Goal: Find specific page/section: Find specific page/section

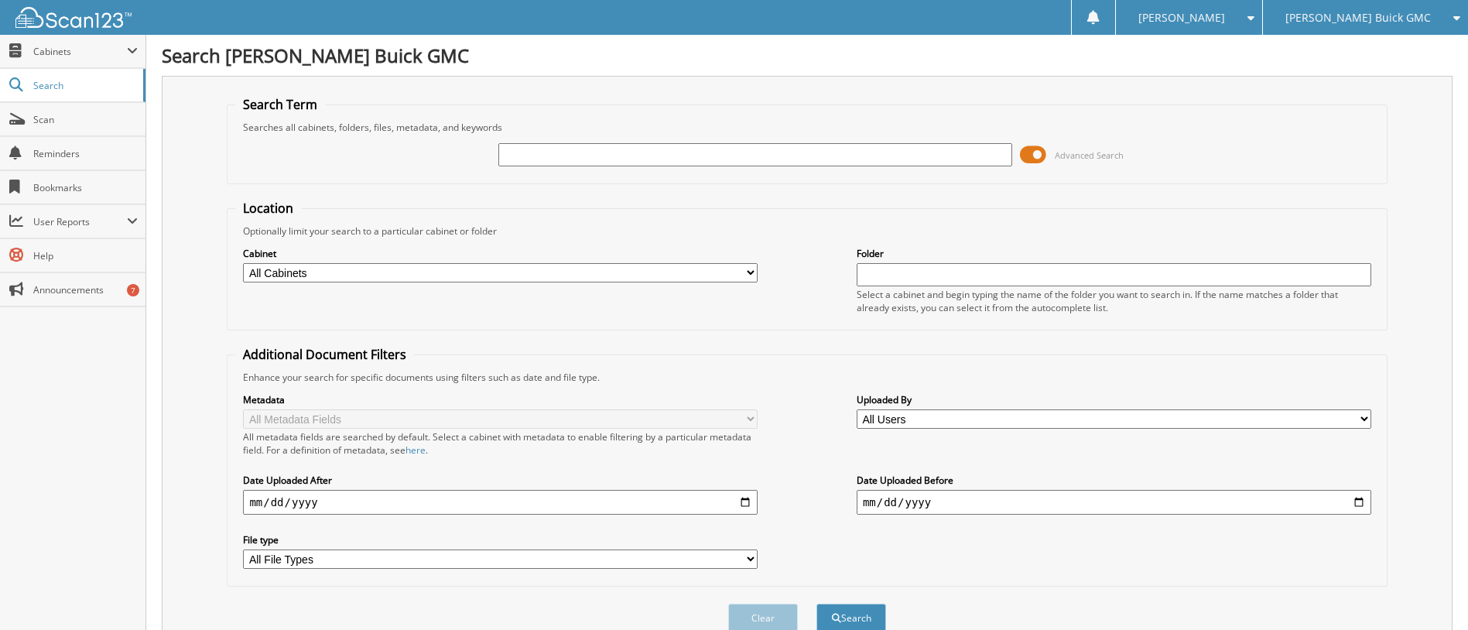
click at [511, 154] on input "text" at bounding box center [755, 154] width 515 height 23
type input "[PERSON_NAME]"
click at [817, 604] on button "Search" at bounding box center [852, 618] width 70 height 29
click at [478, 269] on select "All Cabinets ARCHIVE SERVICE RO CAR DEALS RENTAL FORMS SERVICE RO AUTOMATE Need…" at bounding box center [500, 272] width 515 height 19
select select "3071"
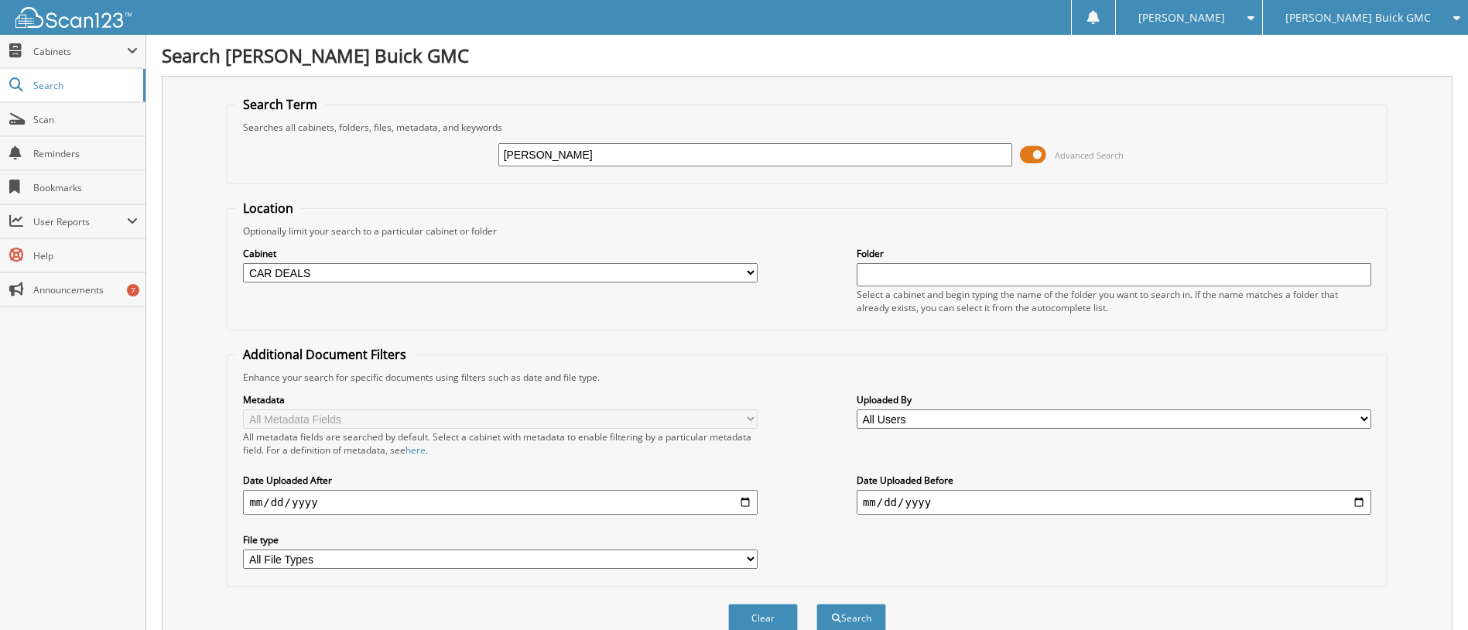
click at [243, 263] on select "All Cabinets ARCHIVE SERVICE RO CAR DEALS RENTAL FORMS SERVICE RO AUTOMATE Need…" at bounding box center [500, 272] width 515 height 19
click at [853, 614] on button "Search" at bounding box center [852, 618] width 70 height 29
click at [548, 156] on input "[PERSON_NAME]" at bounding box center [755, 154] width 515 height 23
type input "j"
type input "bellamy"
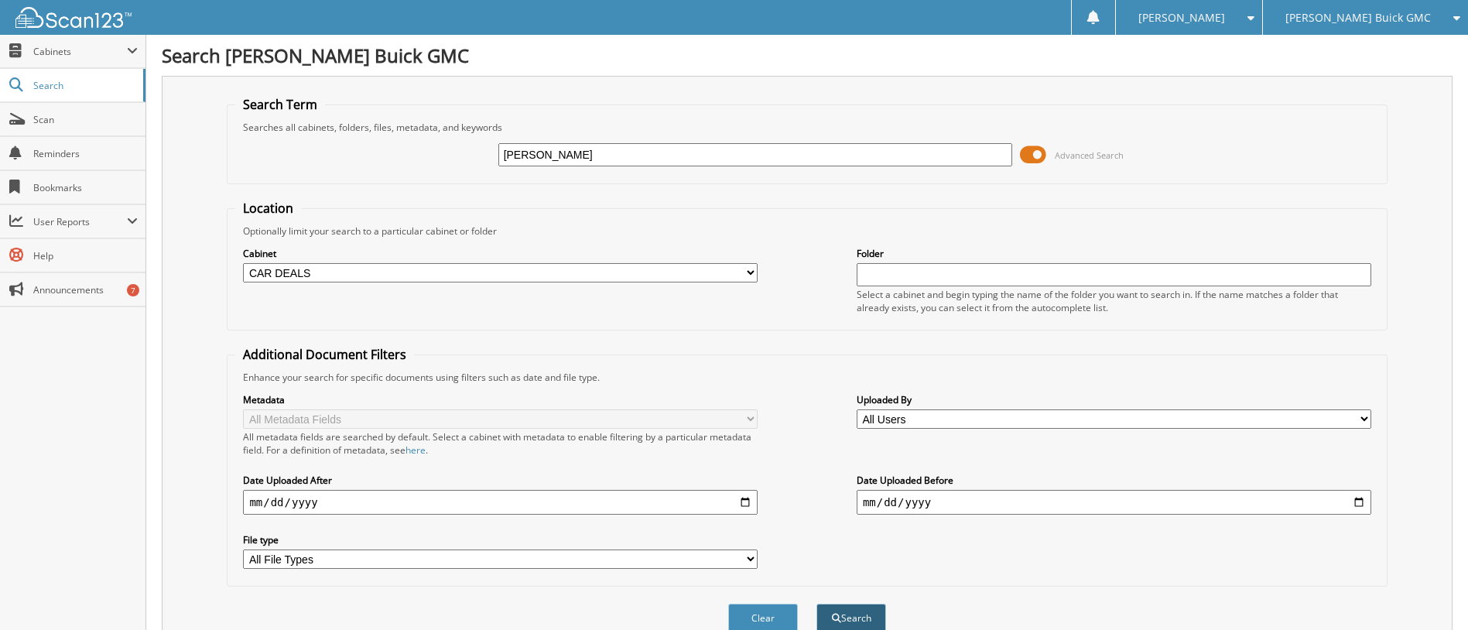
click at [861, 609] on button "Search" at bounding box center [852, 618] width 70 height 29
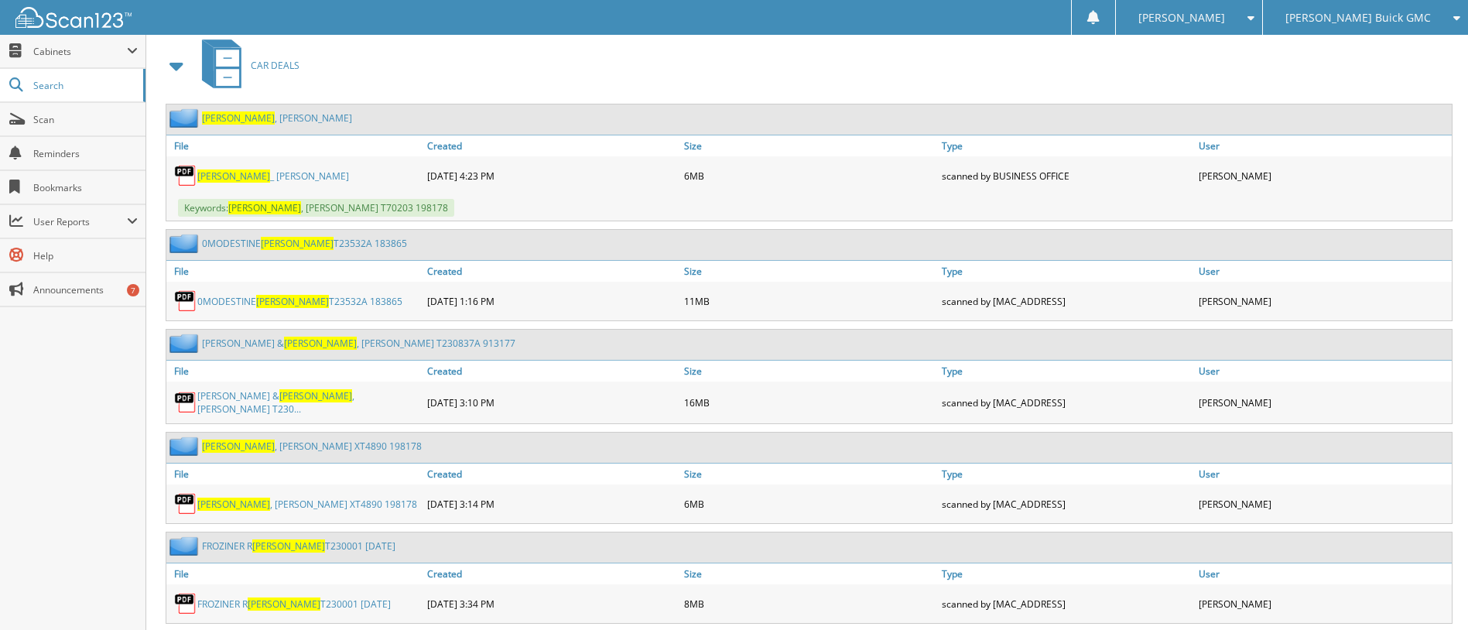
scroll to position [697, 0]
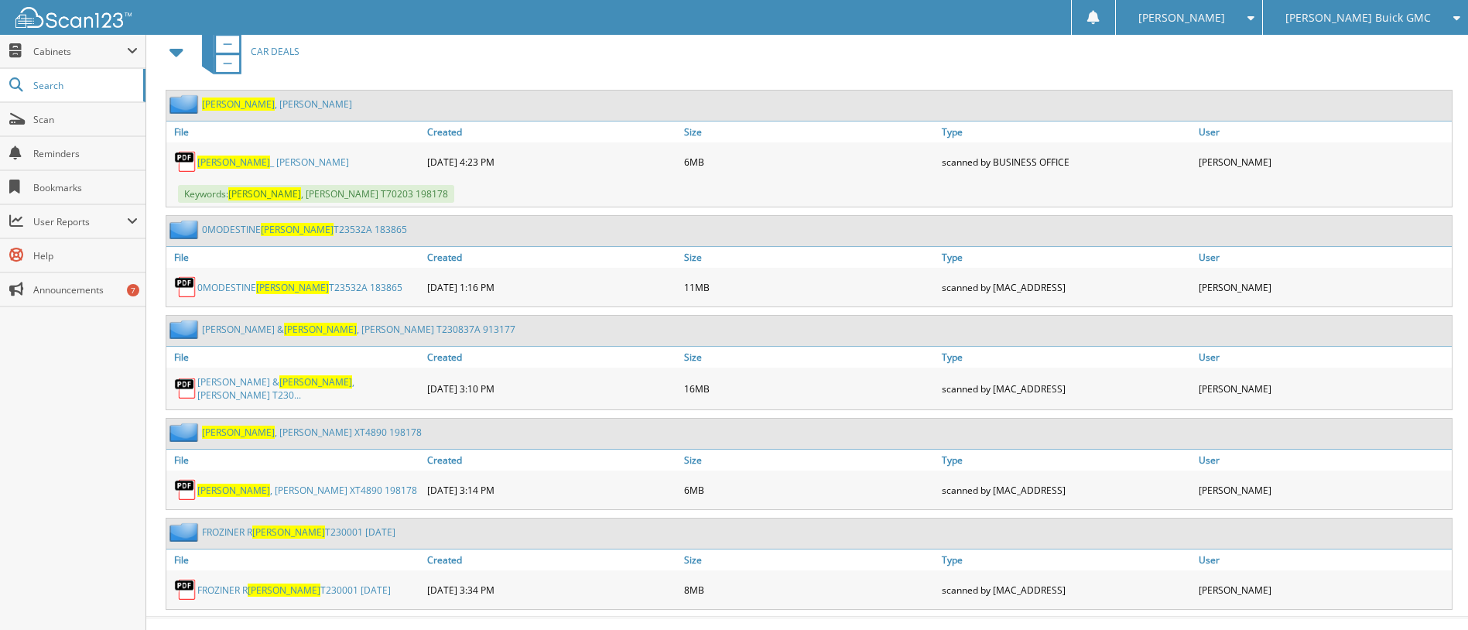
click at [307, 328] on span "[PERSON_NAME]" at bounding box center [320, 329] width 73 height 13
